Goal: Task Accomplishment & Management: Use online tool/utility

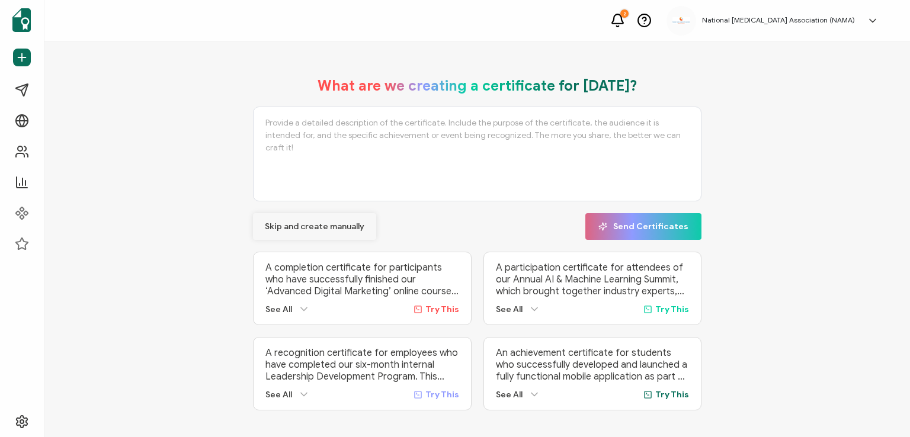
click at [283, 223] on span "Skip and create manually" at bounding box center [315, 227] width 100 height 8
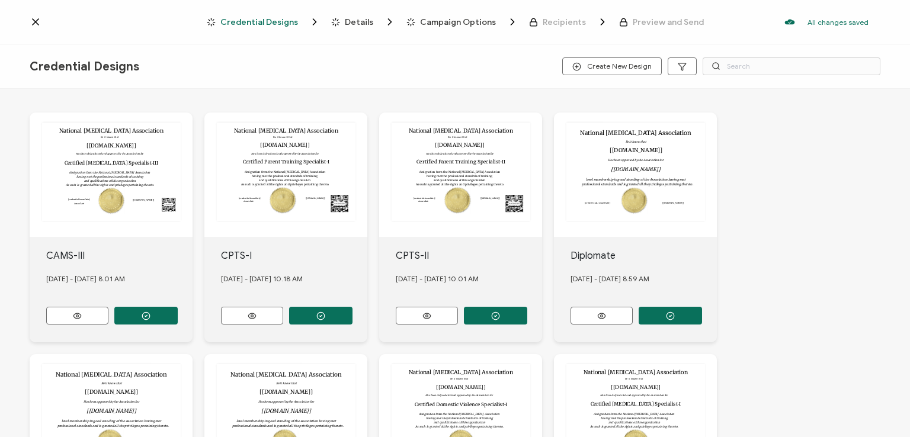
click at [34, 24] on icon at bounding box center [36, 22] width 6 height 6
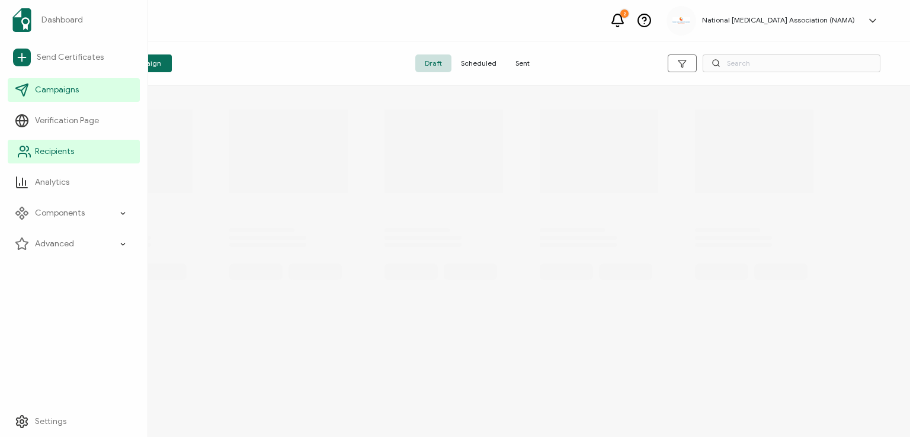
click at [47, 146] on span "Recipients" at bounding box center [54, 152] width 39 height 12
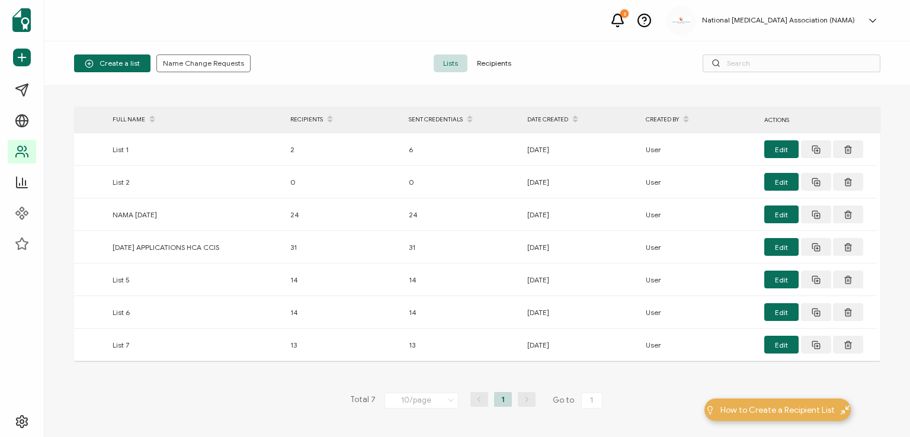
click at [490, 63] on span "Recipients" at bounding box center [494, 64] width 53 height 18
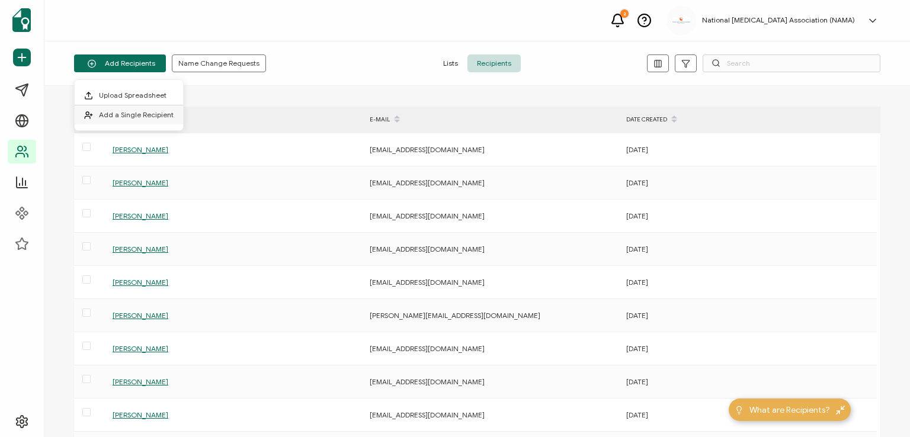
click at [116, 112] on span "Add a Single Recipient" at bounding box center [136, 114] width 75 height 9
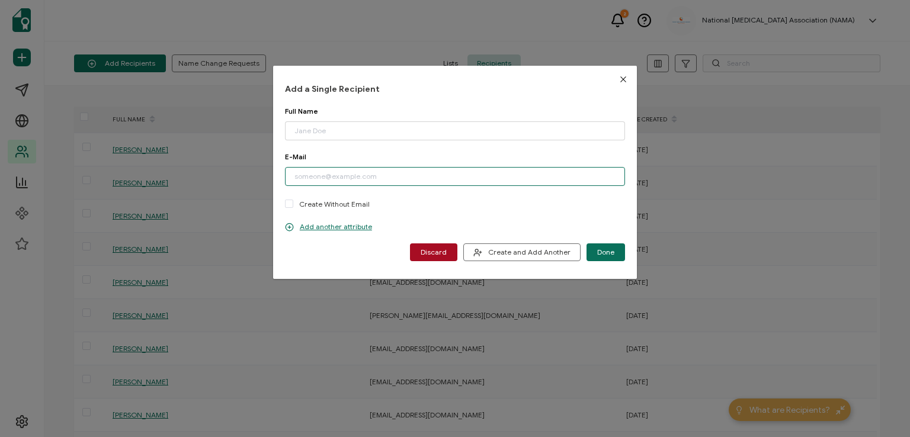
paste input "[EMAIL_ADDRESS][DOMAIN_NAME]"
type input "[EMAIL_ADDRESS][DOMAIN_NAME]"
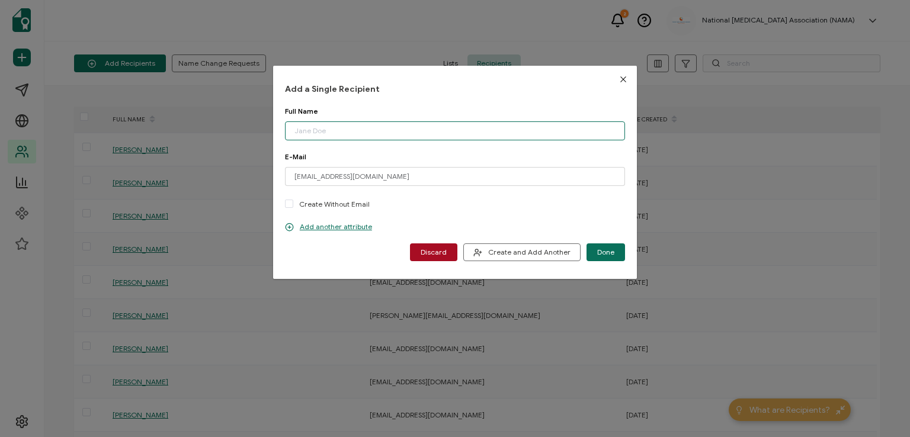
paste input "[PERSON_NAME]"
type input "[PERSON_NAME]"
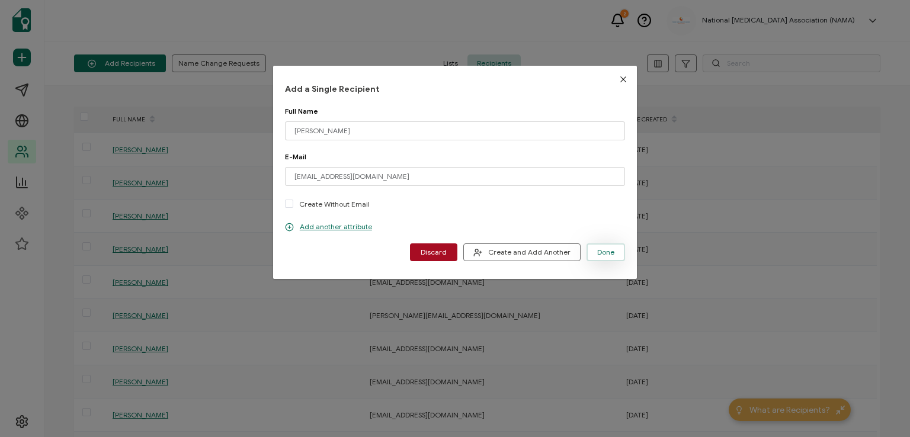
click at [598, 254] on span "Done" at bounding box center [605, 252] width 17 height 7
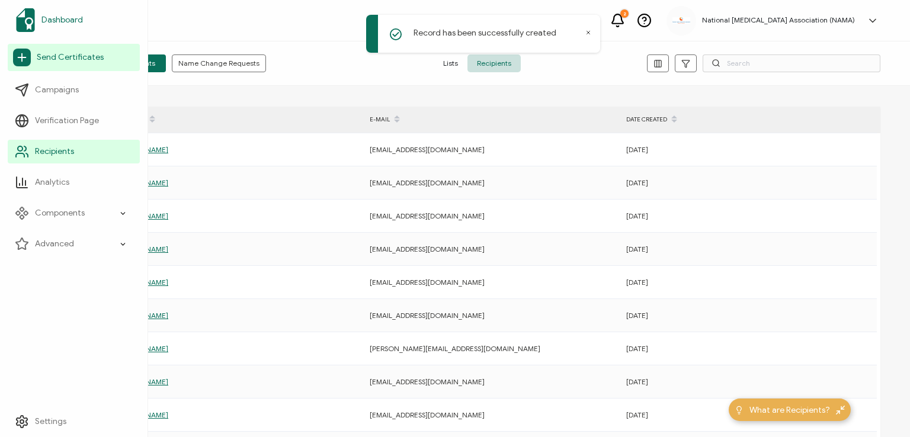
click at [58, 16] on span "Dashboard" at bounding box center [61, 20] width 41 height 12
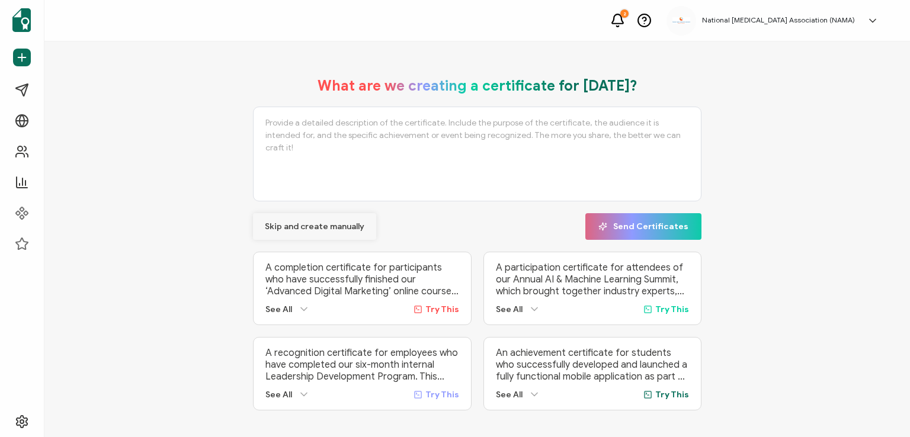
click at [296, 224] on span "Skip and create manually" at bounding box center [315, 227] width 100 height 8
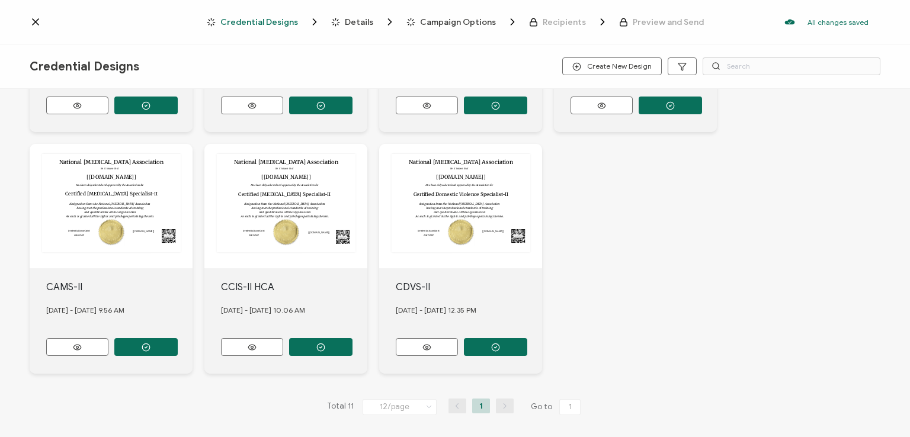
scroll to position [393, 0]
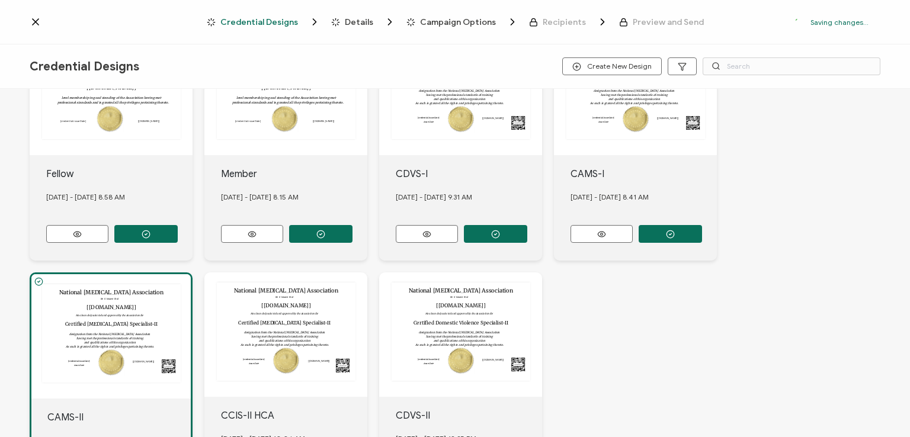
scroll to position [462, 0]
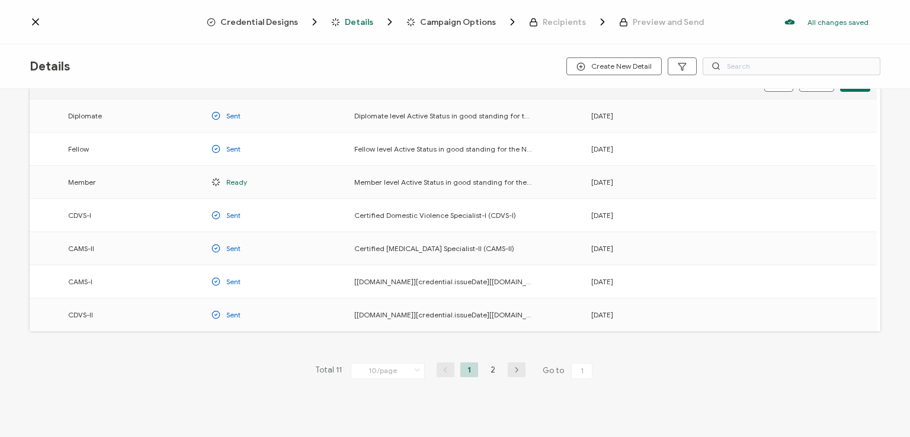
scroll to position [156, 0]
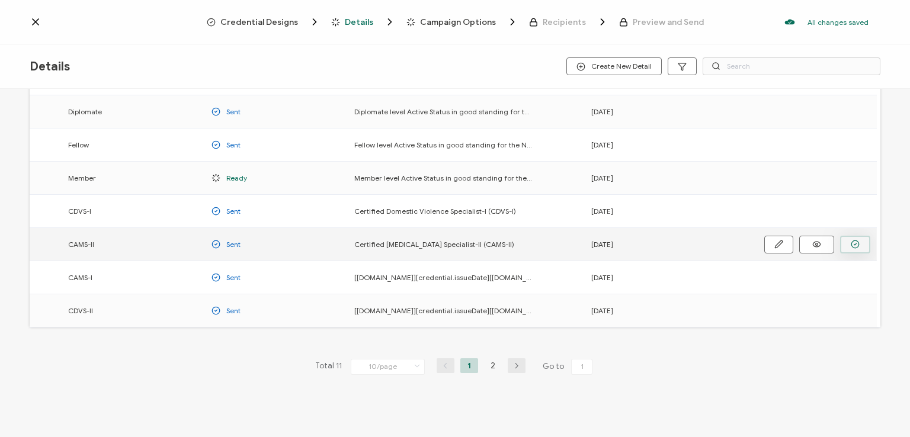
click at [0, 0] on icon "button" at bounding box center [0, 0] width 0 height 0
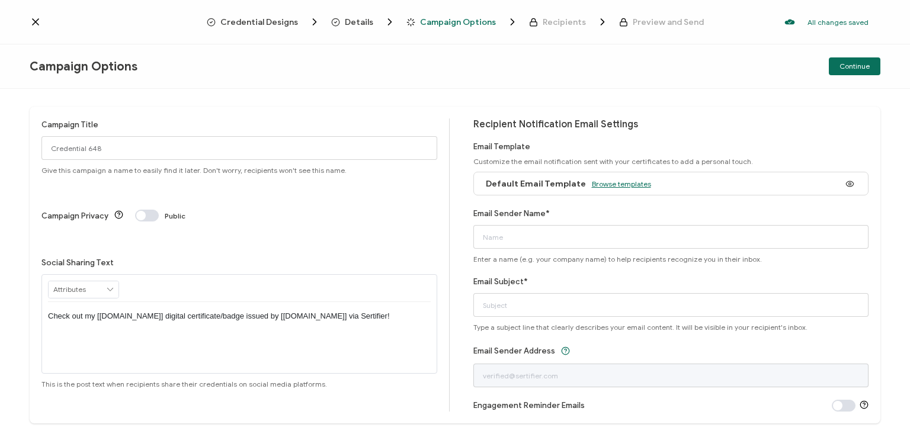
click at [607, 180] on span "Browse templates" at bounding box center [621, 184] width 59 height 9
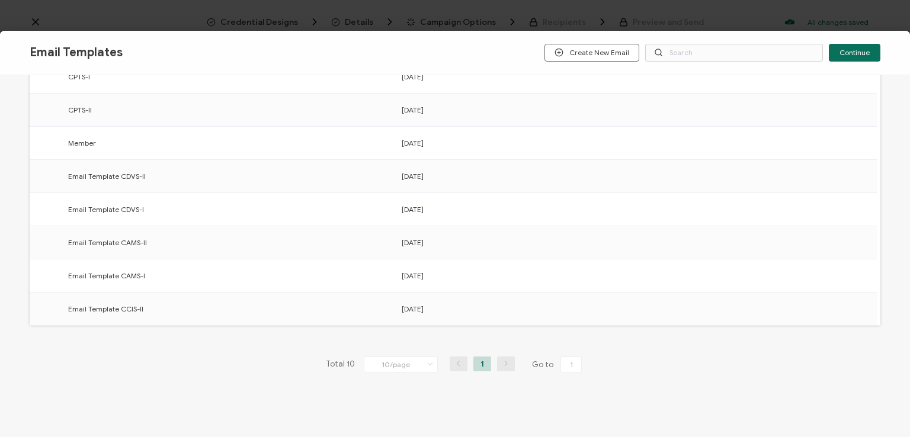
scroll to position [184, 0]
click at [0, 0] on circle "button" at bounding box center [0, 0] width 0 height 0
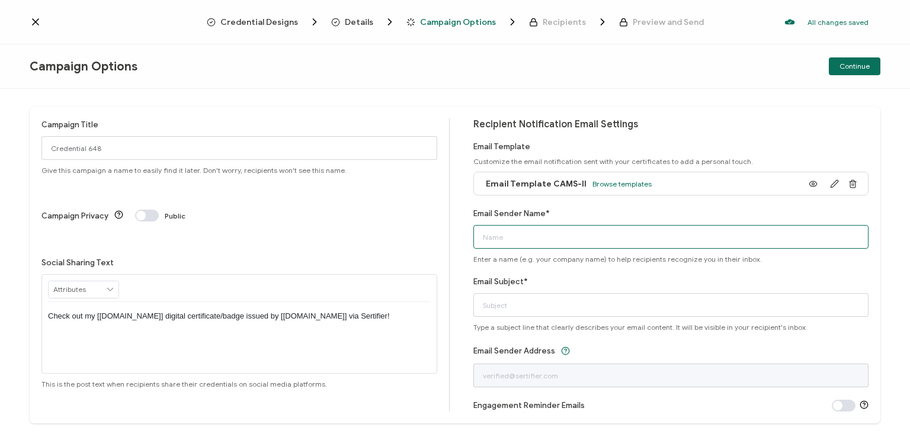
click at [561, 235] on input "Email Sender Name*" at bounding box center [671, 237] width 396 height 24
type input "National [MEDICAL_DATA] Association"
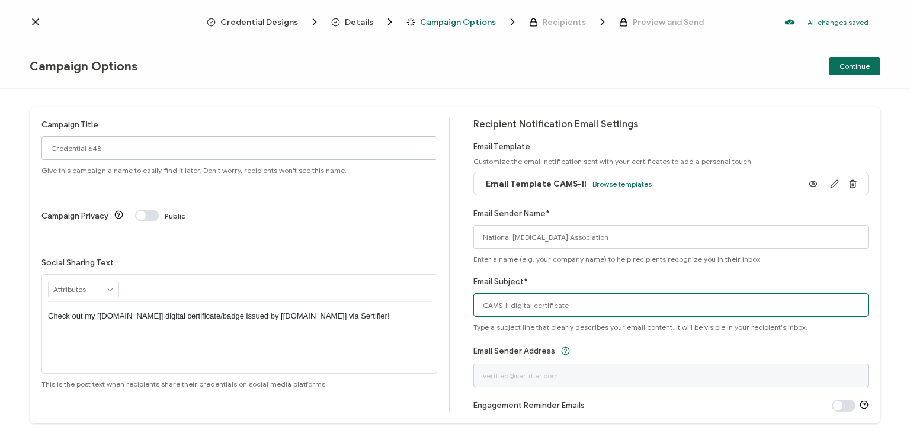
type input "CAMS-II digital certificate"
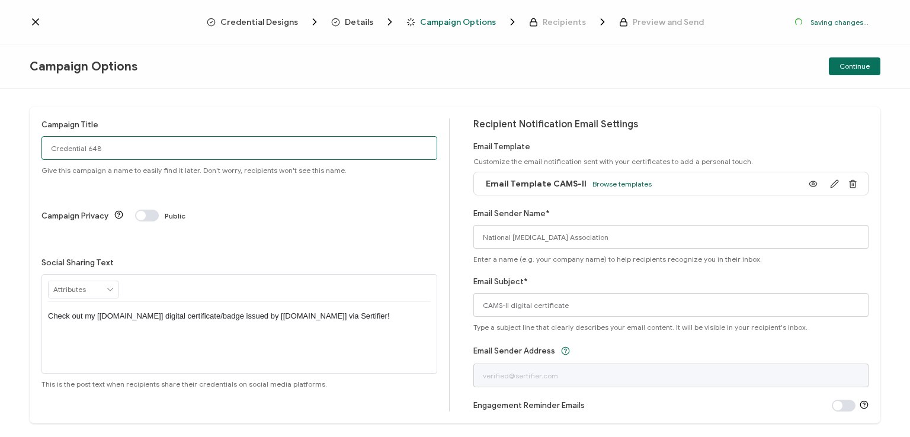
drag, startPoint x: 128, startPoint y: 147, endPoint x: 0, endPoint y: 157, distance: 128.4
click at [0, 157] on div "Campaign Title Credential 648 Give this campaign a name to easily find it later…" at bounding box center [455, 263] width 910 height 348
type input "CAMS-II 1 - [DATE]"
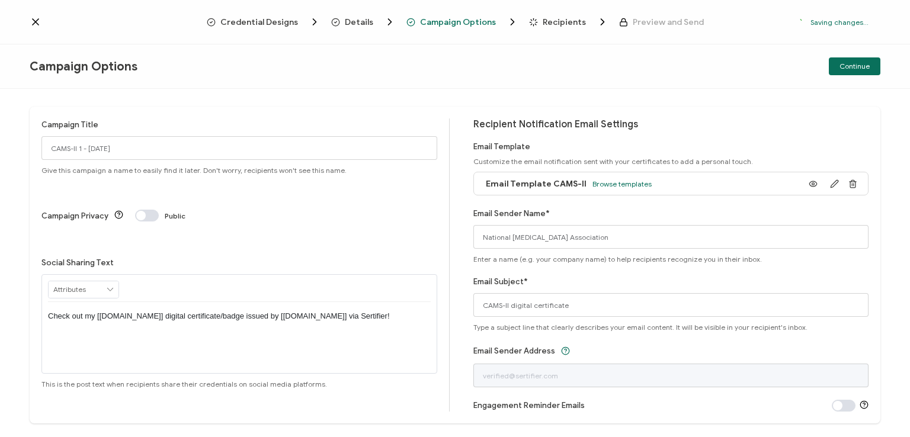
click at [236, 311] on p "Check out my [[DOMAIN_NAME]] digital certificate/badge issued by [[DOMAIN_NAME]…" at bounding box center [239, 316] width 383 height 11
click at [503, 88] on div "Campaign Options Continue" at bounding box center [455, 66] width 910 height 44
click at [853, 65] on span "Continue" at bounding box center [855, 66] width 30 height 7
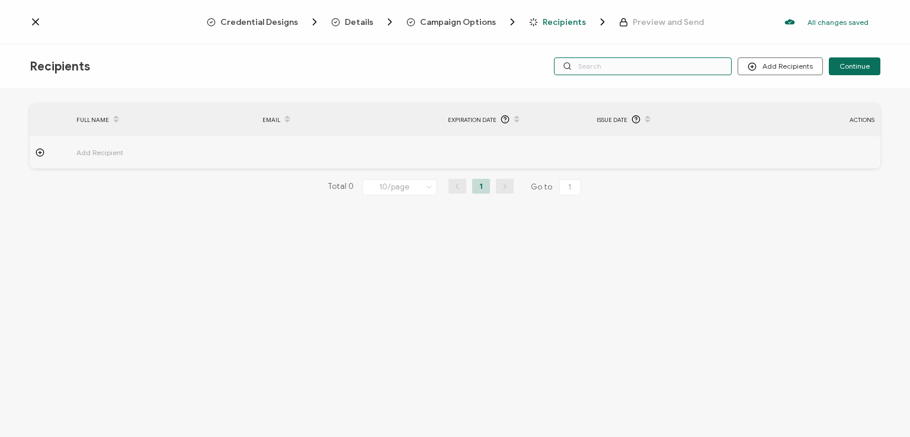
click at [654, 69] on input "text" at bounding box center [643, 66] width 178 height 18
click at [629, 40] on div "Credential Designs Details Campaign Options Recipients Preview and Send All cha…" at bounding box center [455, 22] width 910 height 44
click at [775, 68] on button "Add Recipients" at bounding box center [780, 66] width 85 height 18
click at [782, 117] on span "Import From Recipients" at bounding box center [805, 117] width 77 height 9
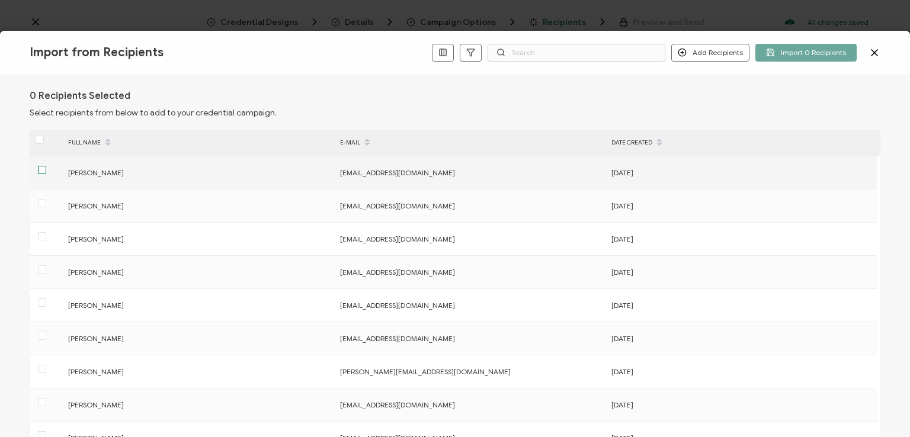
click at [41, 167] on span at bounding box center [42, 170] width 8 height 8
click at [46, 166] on input "checkbox" at bounding box center [46, 166] width 0 height 0
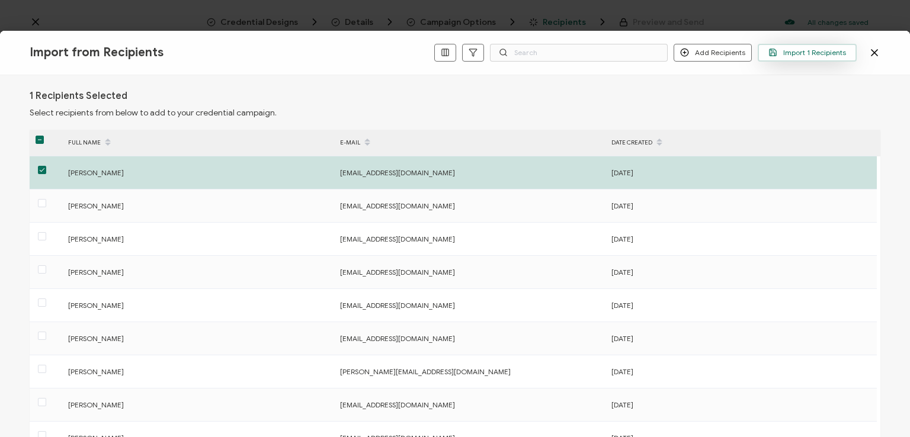
click at [794, 53] on span "Import 1 Recipients" at bounding box center [808, 52] width 78 height 9
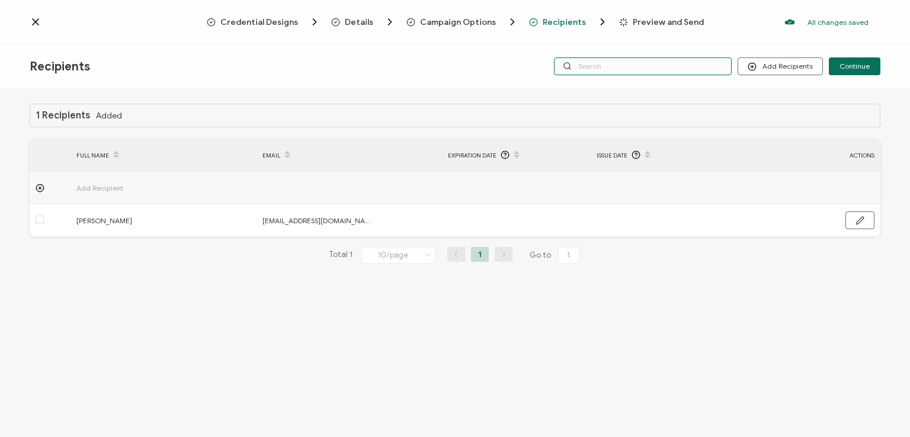
click at [664, 67] on input "text" at bounding box center [643, 66] width 178 height 18
click at [659, 42] on div "Credential Designs Details Campaign Options Recipients Preview and Send All cha…" at bounding box center [455, 22] width 910 height 44
click at [849, 67] on span "Continue" at bounding box center [855, 66] width 30 height 7
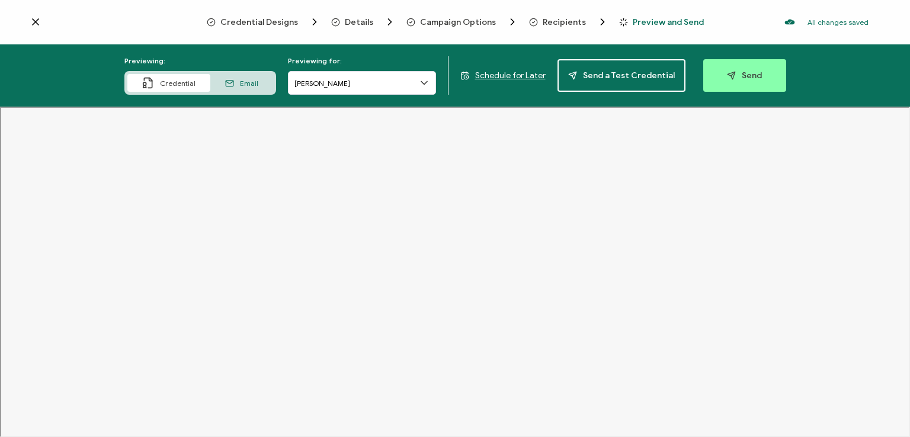
click at [645, 23] on span "Preview and Send" at bounding box center [668, 22] width 71 height 9
click at [559, 23] on span "Recipients" at bounding box center [564, 22] width 43 height 9
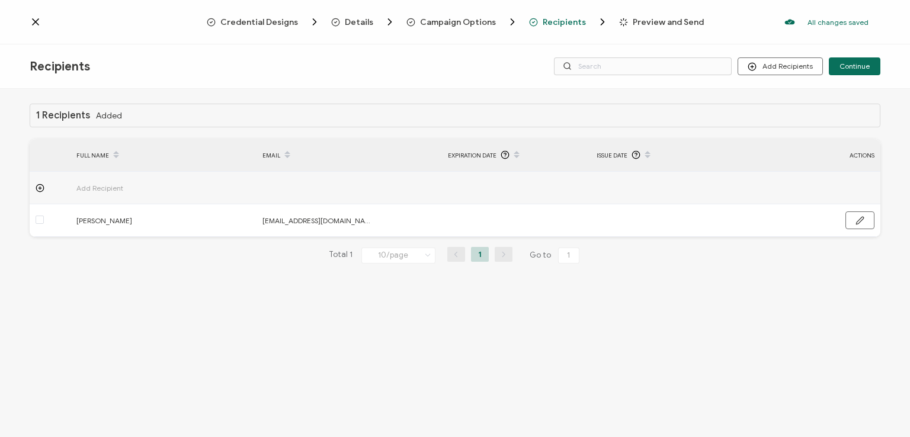
click at [652, 34] on div "Credential Designs Details Campaign Options Recipients Preview and Send All cha…" at bounding box center [455, 22] width 910 height 44
click at [653, 61] on input "text" at bounding box center [643, 66] width 178 height 18
click at [854, 65] on span "Continue" at bounding box center [855, 66] width 30 height 7
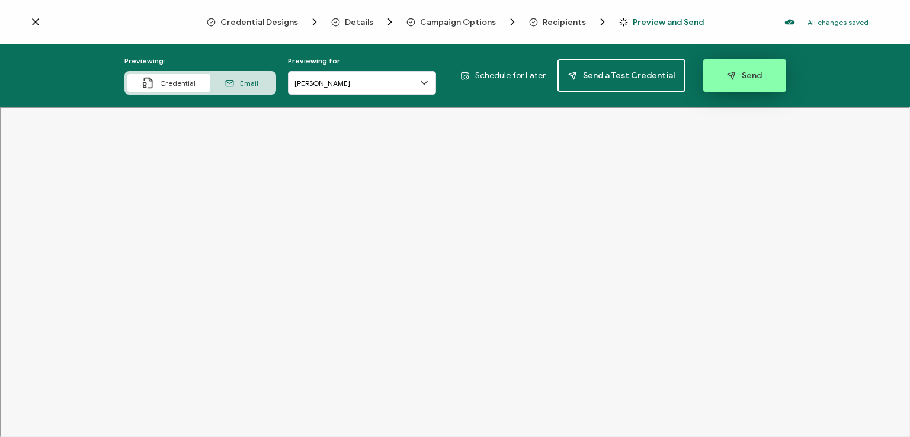
click at [737, 69] on button "Send" at bounding box center [744, 75] width 83 height 33
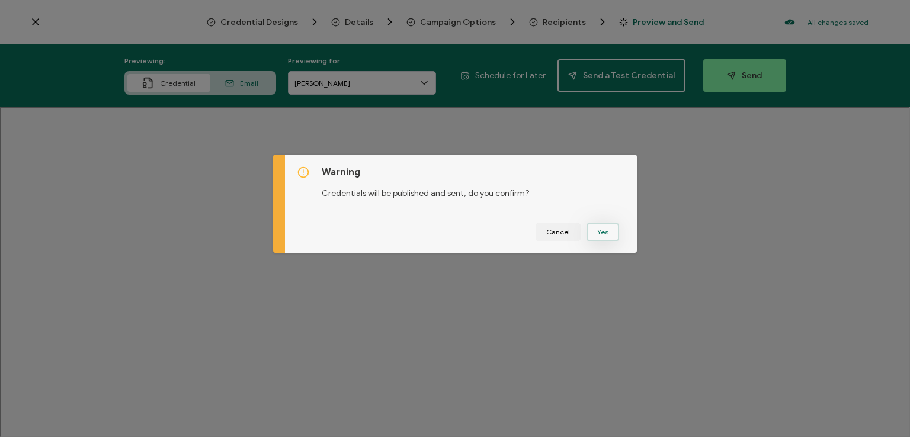
click at [597, 226] on button "Yes" at bounding box center [603, 232] width 33 height 18
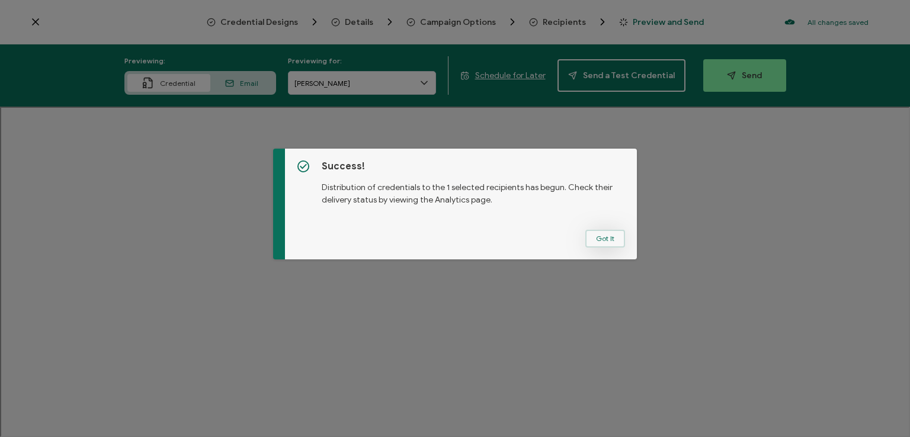
click at [604, 231] on button "Got It" at bounding box center [605, 239] width 40 height 18
